Goal: Communication & Community: Ask a question

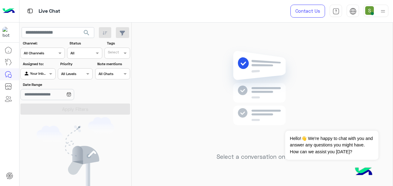
click at [259, 70] on img at bounding box center [262, 97] width 89 height 103
click at [346, 103] on div "Select a conversation on the left" at bounding box center [262, 106] width 261 height 166
click at [204, 113] on div "Select a conversation on the left" at bounding box center [262, 106] width 261 height 166
click at [6, 71] on icon at bounding box center [8, 74] width 7 height 7
